Goal: Transaction & Acquisition: Purchase product/service

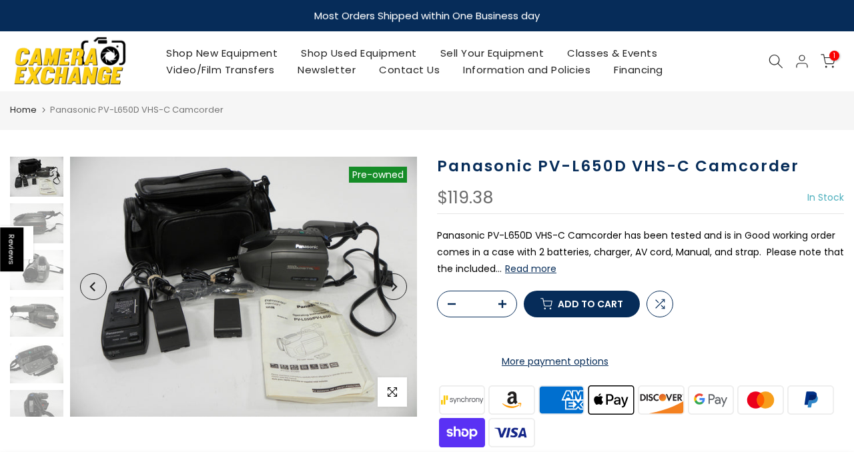
click at [825, 60] on icon at bounding box center [828, 61] width 15 height 15
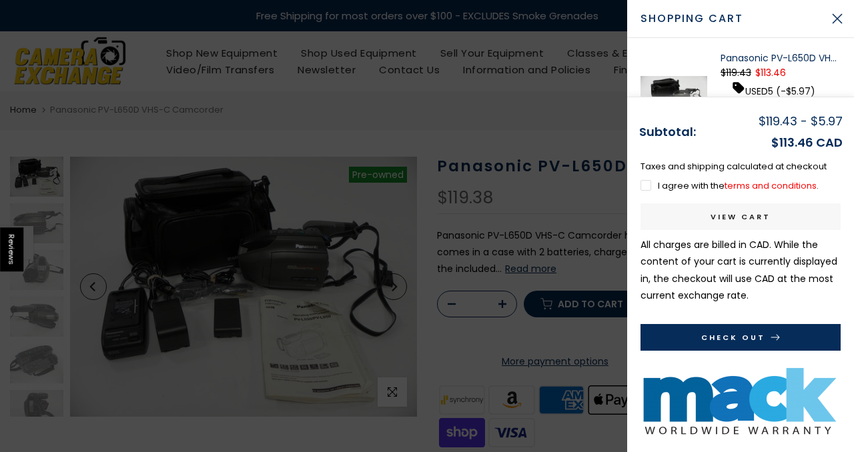
click at [645, 182] on label "I agree with the terms and conditions ." at bounding box center [730, 185] width 178 height 13
click at [670, 216] on link "View cart" at bounding box center [741, 217] width 200 height 27
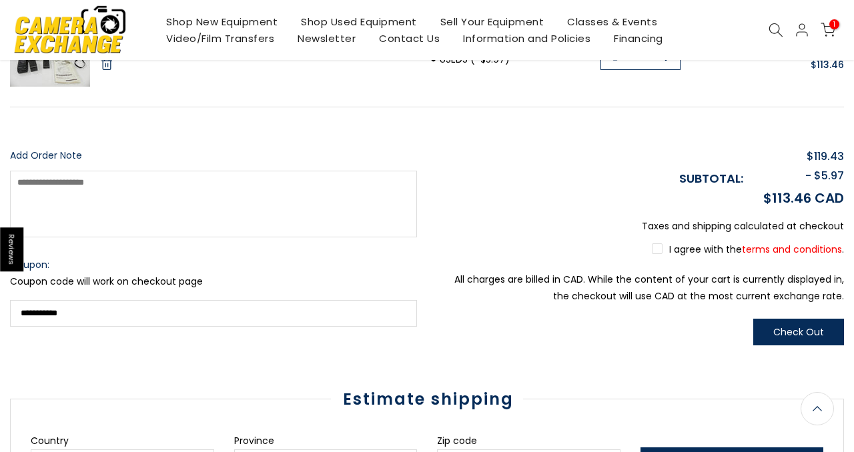
scroll to position [304, 0]
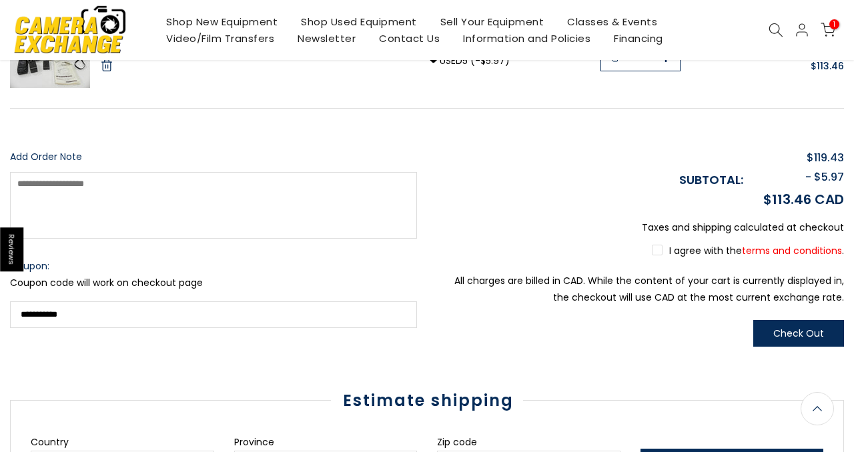
click at [660, 252] on label "I agree with the terms and conditions ." at bounding box center [748, 250] width 192 height 13
click at [780, 344] on button "Check Out" at bounding box center [798, 333] width 91 height 27
